Goal: Information Seeking & Learning: Understand process/instructions

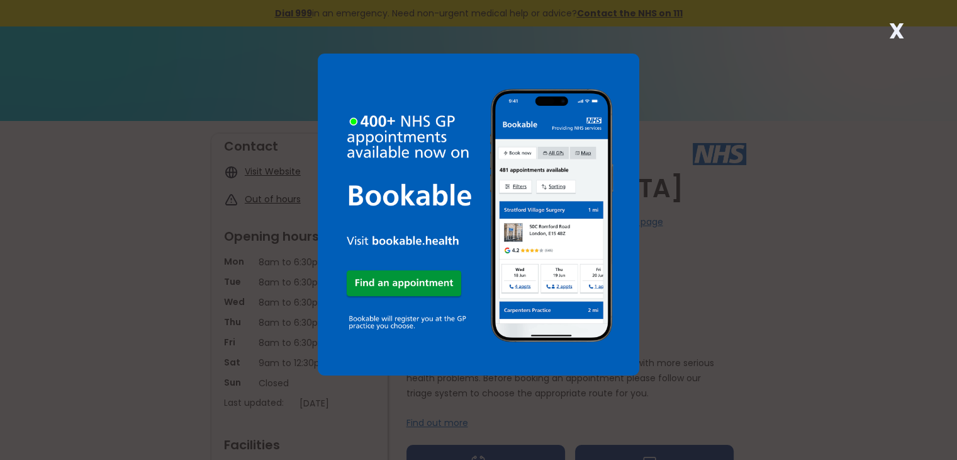
click at [182, 340] on div "X" at bounding box center [478, 230] width 957 height 460
click at [828, 190] on div "X" at bounding box center [478, 230] width 957 height 460
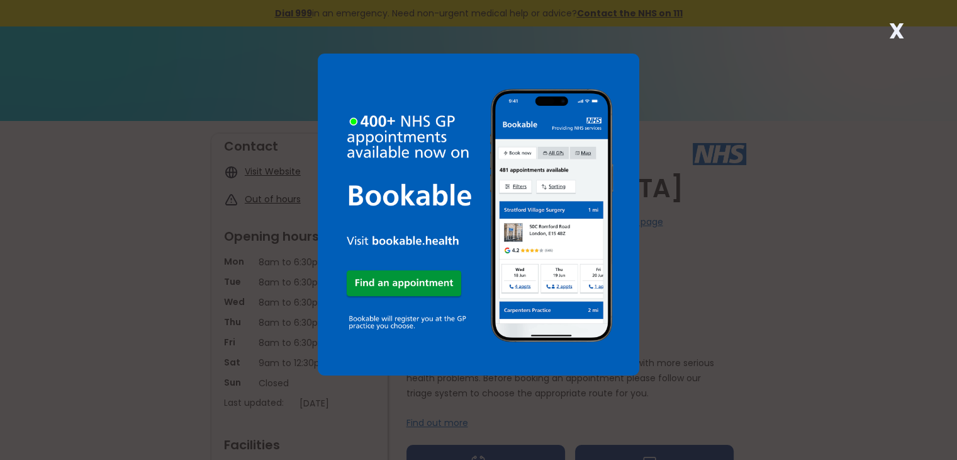
click at [899, 37] on strong "X" at bounding box center [896, 31] width 15 height 30
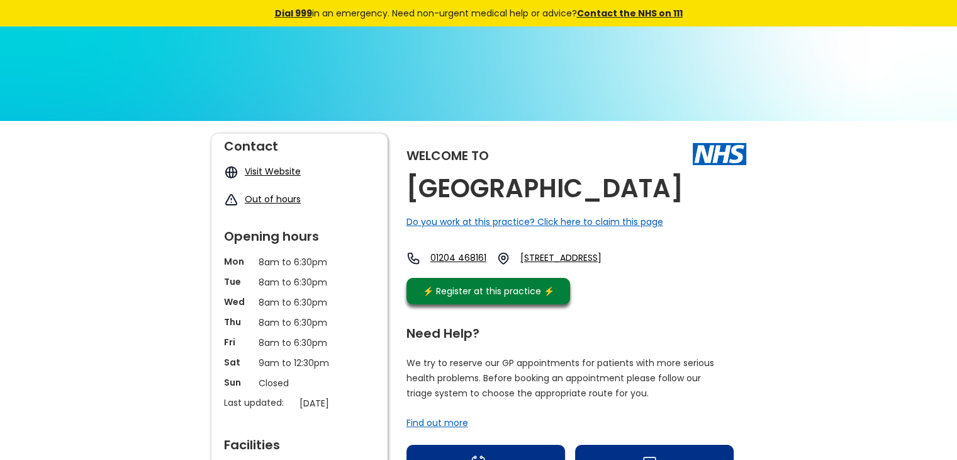
click at [894, 98] on img at bounding box center [478, 295] width 957 height 539
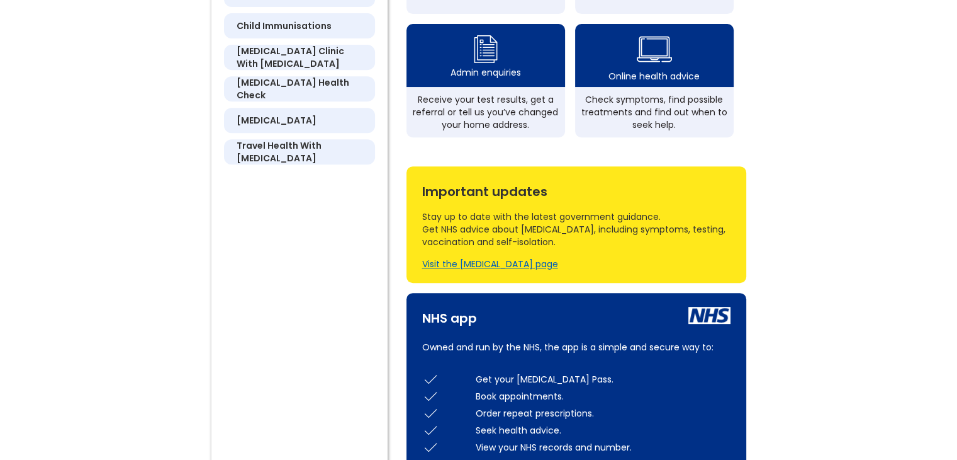
scroll to position [519, 0]
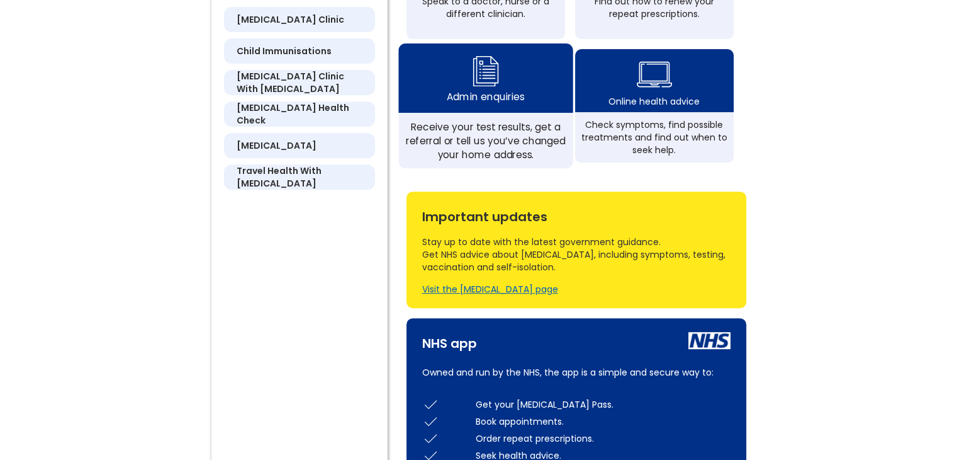
click at [482, 113] on div "Admin enquiries" at bounding box center [485, 77] width 174 height 69
click at [490, 145] on div "Receive your test results, get a referral or tell us you’ve changed your home a…" at bounding box center [485, 141] width 161 height 42
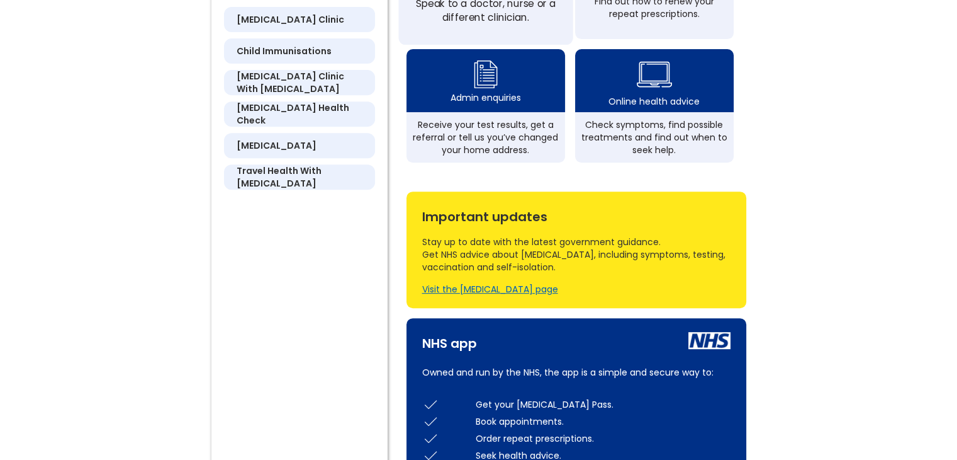
click at [466, 24] on div "Speak to a doctor, nurse or a different clinician." at bounding box center [485, 10] width 161 height 28
